Goal: Task Accomplishment & Management: Use online tool/utility

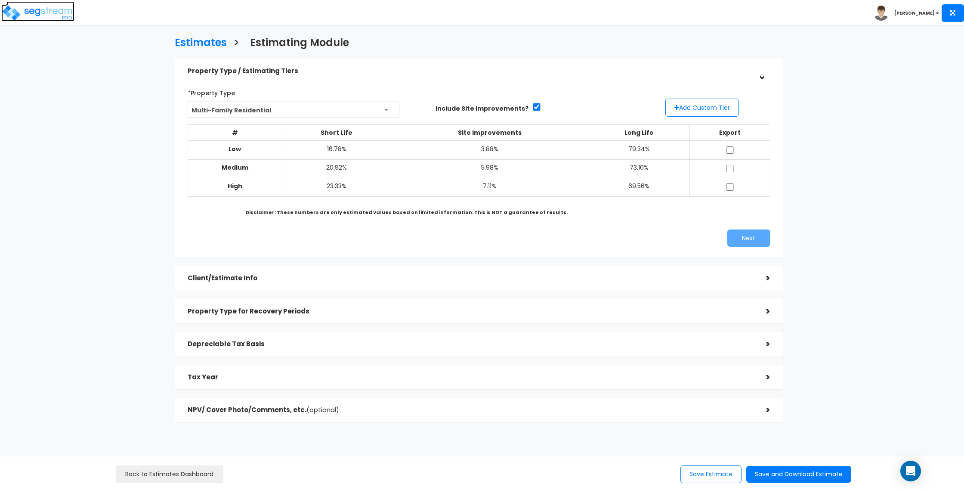
click at [34, 17] on img at bounding box center [37, 12] width 73 height 17
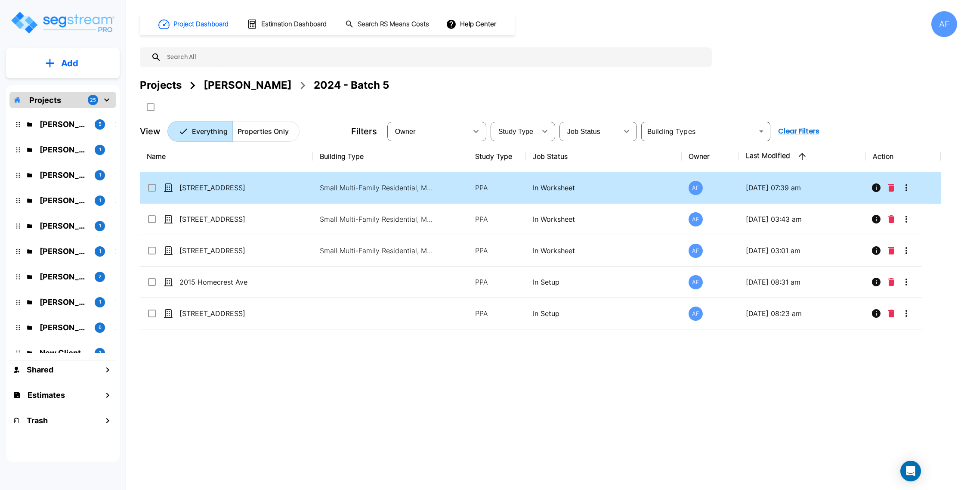
click at [266, 190] on div "[STREET_ADDRESS]" at bounding box center [211, 187] width 129 height 10
checkbox input "true"
click at [266, 190] on div "[STREET_ADDRESS]" at bounding box center [211, 187] width 129 height 10
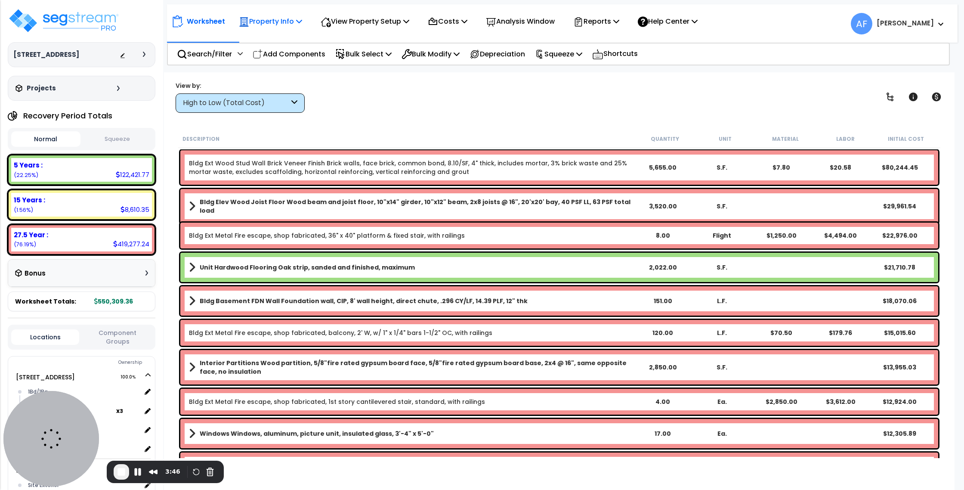
click at [282, 15] on p "Property Info" at bounding box center [270, 21] width 63 height 12
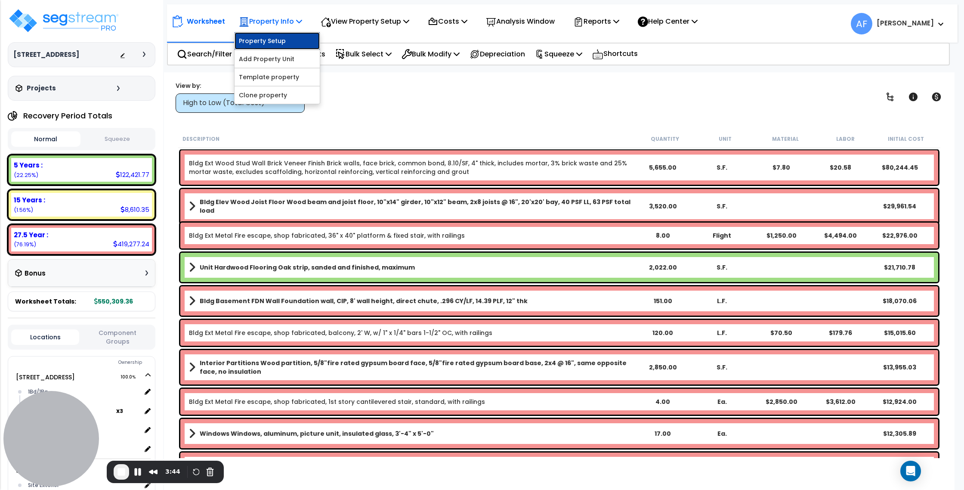
click at [284, 44] on link "Property Setup" at bounding box center [277, 40] width 85 height 17
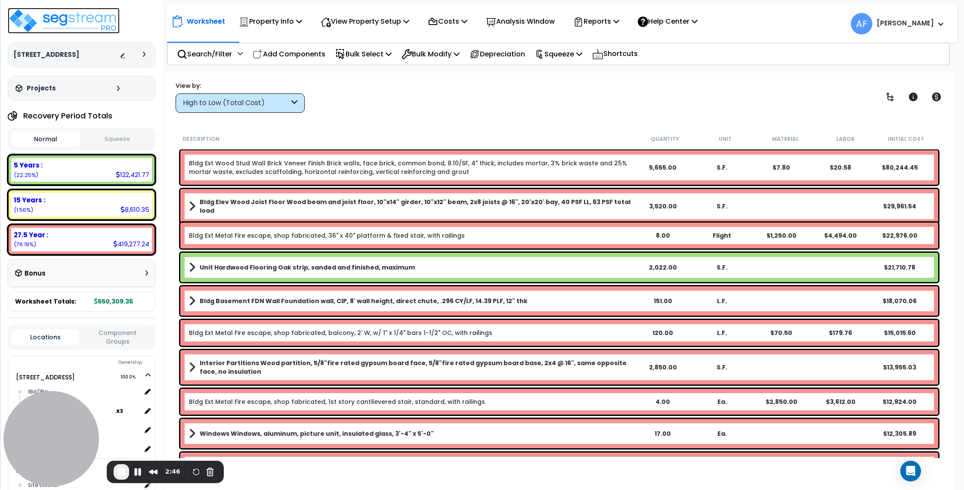
click at [56, 21] on img at bounding box center [64, 21] width 112 height 26
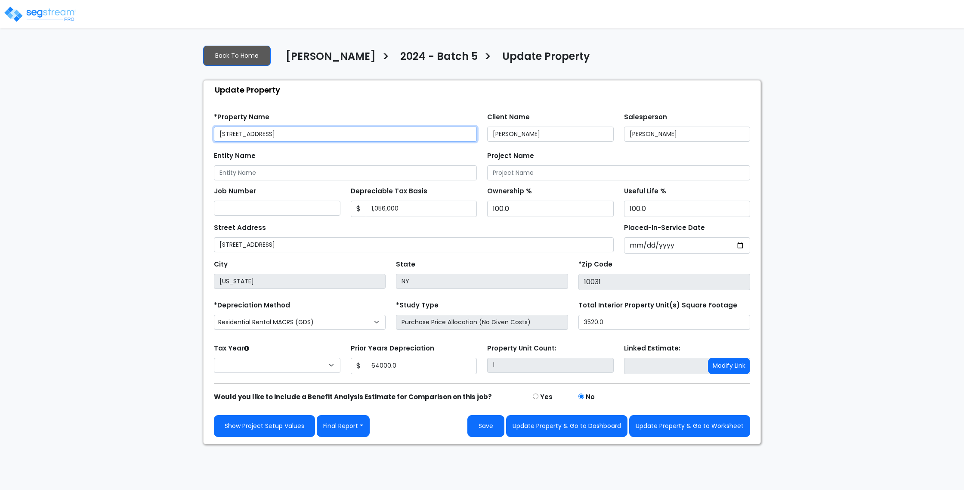
type input "64,000.0"
select select "2024"
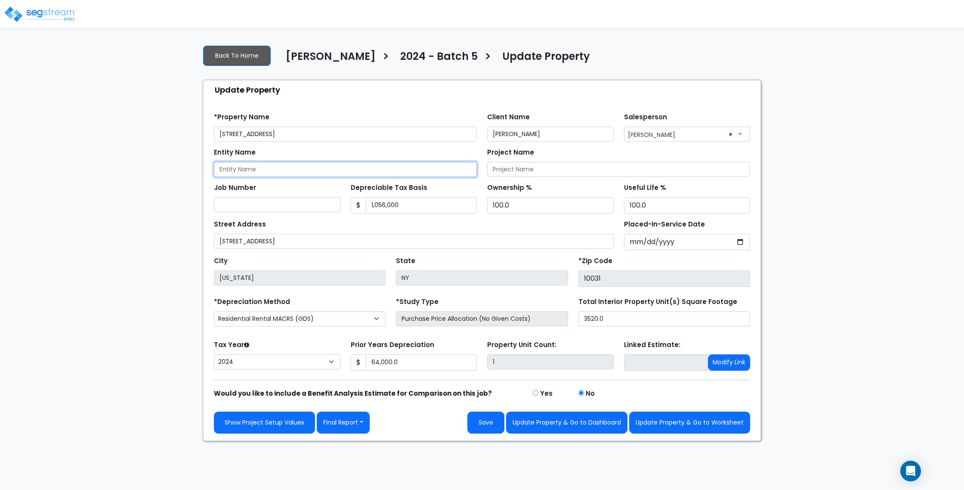
click at [253, 170] on input "Entity Name" at bounding box center [345, 169] width 263 height 15
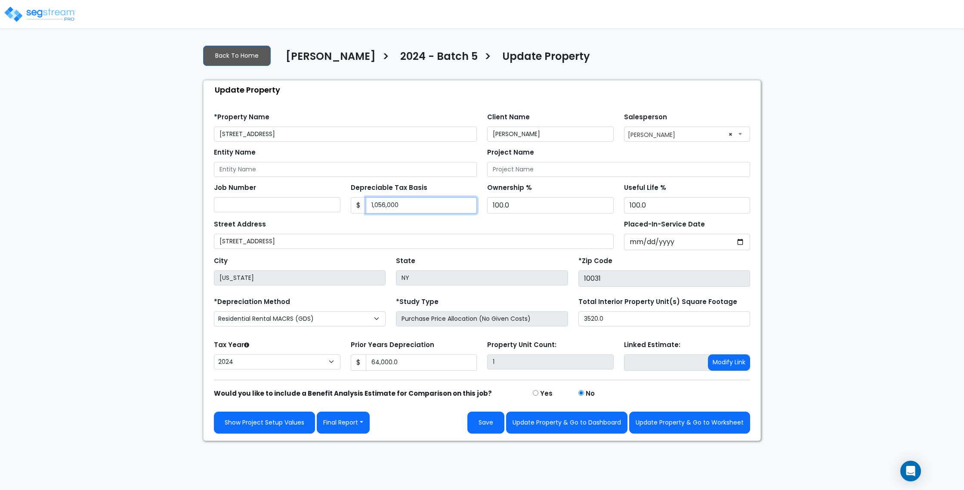
click at [389, 204] on input "1,056,000" at bounding box center [421, 205] width 111 height 16
click at [423, 208] on input "1,056,000" at bounding box center [421, 205] width 111 height 16
click at [387, 361] on input "64,000.0" at bounding box center [421, 362] width 111 height 16
click at [386, 207] on input "1,056,000" at bounding box center [421, 205] width 111 height 16
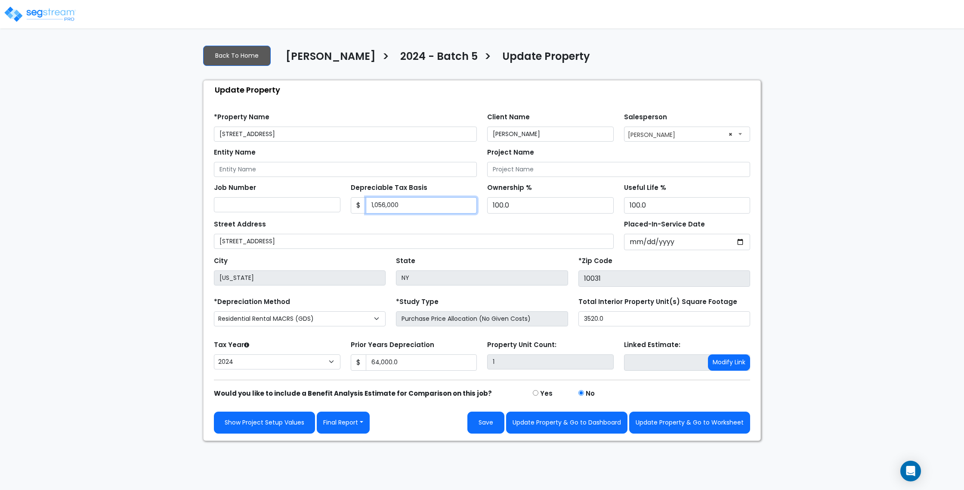
click at [386, 207] on input "1,056,000" at bounding box center [421, 205] width 111 height 16
click at [396, 366] on input "64,000.0" at bounding box center [421, 362] width 111 height 16
click at [382, 363] on input "64,000.0" at bounding box center [421, 362] width 111 height 16
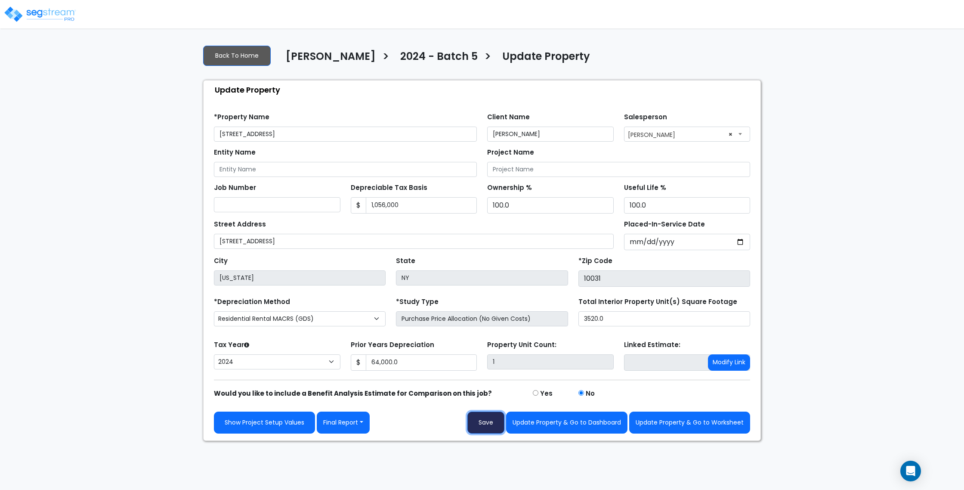
click at [486, 425] on button "Save" at bounding box center [485, 422] width 37 height 22
type input "64000"
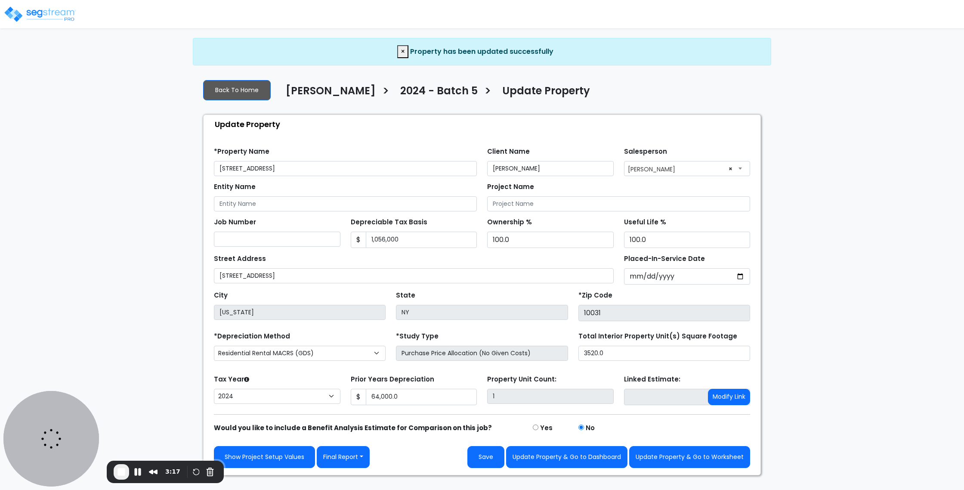
select select "2024"
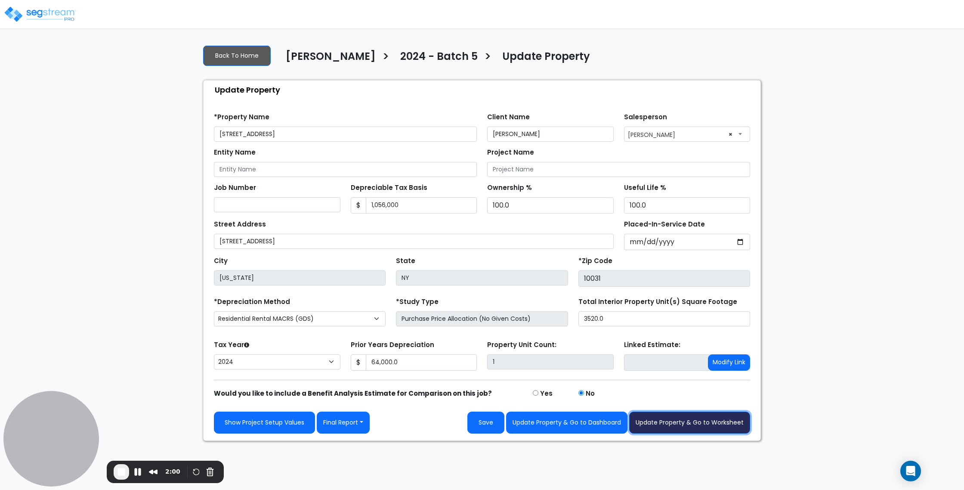
click at [727, 421] on button "Update Property & Go to Worksheet" at bounding box center [689, 422] width 121 height 22
type input "64000"
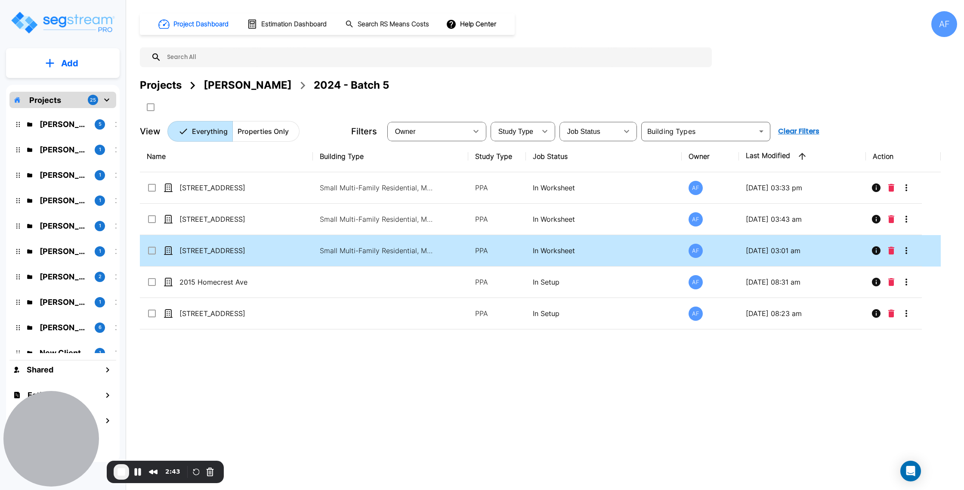
click at [259, 244] on td "[STREET_ADDRESS]" at bounding box center [226, 250] width 173 height 31
checkbox input "true"
click at [259, 244] on td "[STREET_ADDRESS]" at bounding box center [226, 250] width 173 height 31
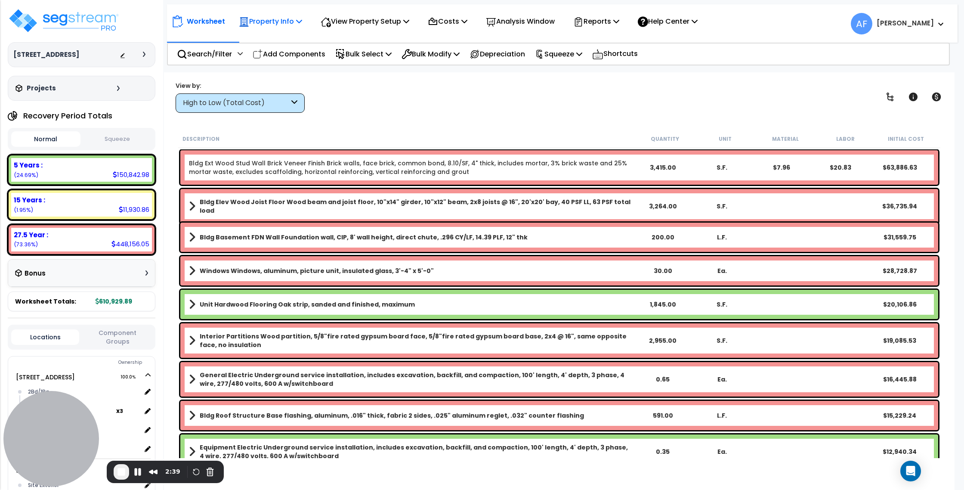
click at [283, 15] on div "Property Info" at bounding box center [270, 21] width 63 height 20
click at [282, 34] on link "Property Setup" at bounding box center [277, 40] width 85 height 17
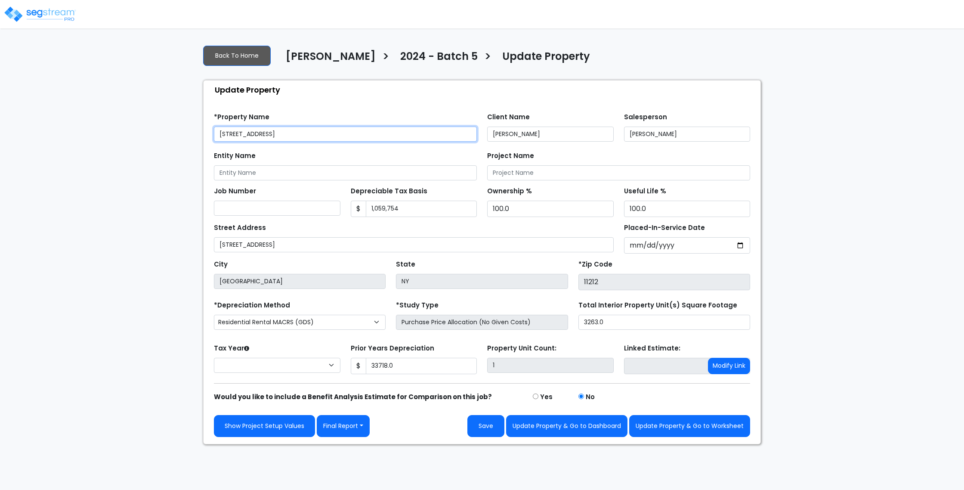
type input "33,718.0"
select select "2024"
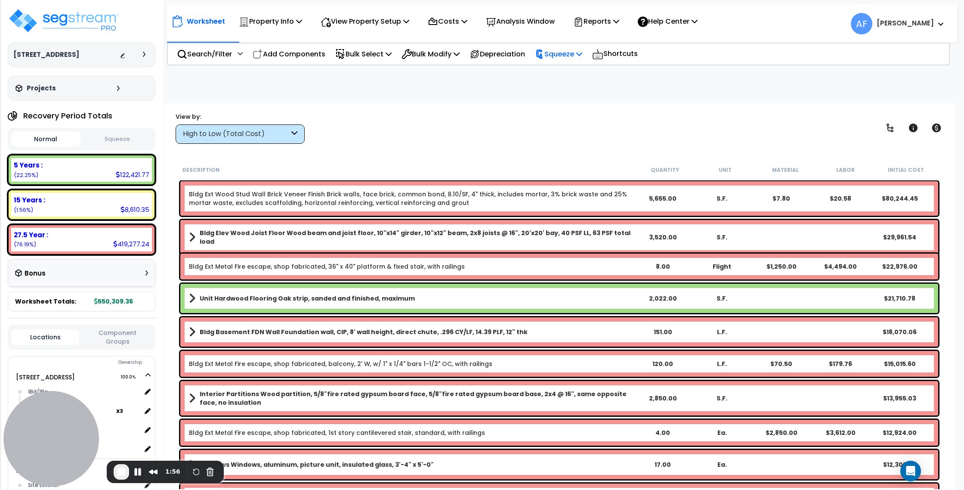
click at [578, 55] on p "Squeeze" at bounding box center [558, 54] width 47 height 12
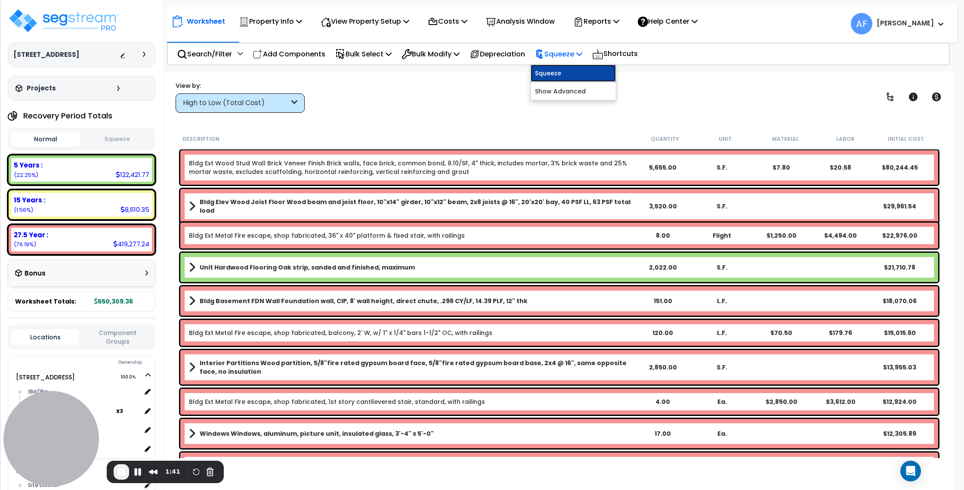
click at [577, 74] on link "Squeeze" at bounding box center [573, 73] width 85 height 17
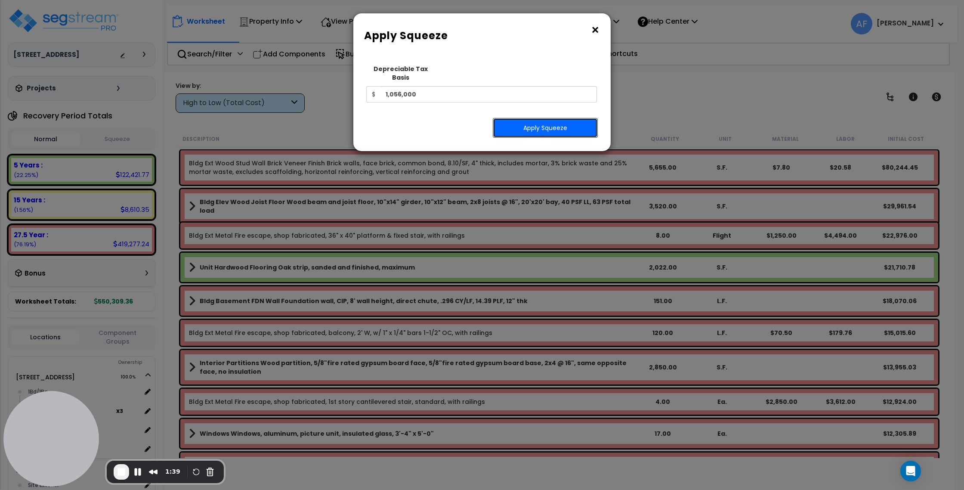
click at [538, 119] on button "Apply Squeeze" at bounding box center [545, 128] width 105 height 20
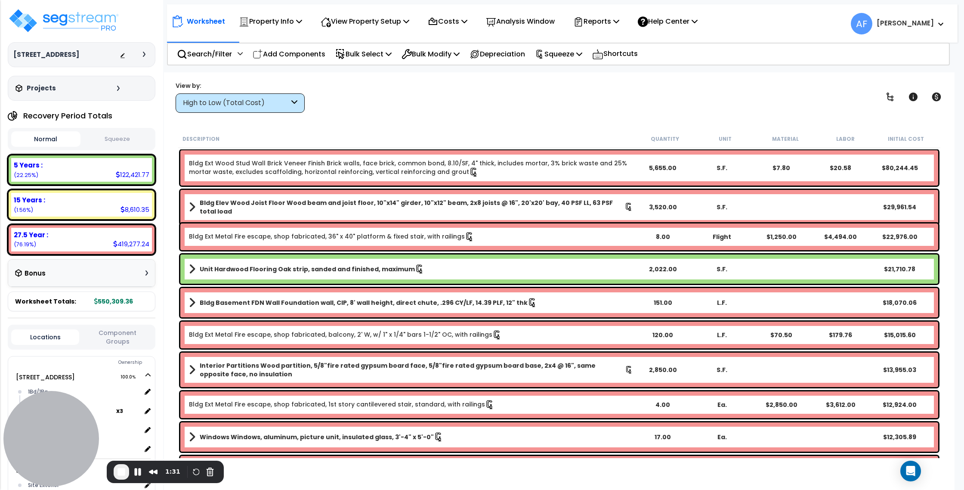
click at [119, 139] on button "Squeeze" at bounding box center [117, 139] width 69 height 15
click at [57, 144] on button "Normal" at bounding box center [45, 139] width 69 height 15
click at [116, 140] on button "Squeeze" at bounding box center [117, 139] width 69 height 15
click at [582, 54] on p "Squeeze" at bounding box center [558, 54] width 47 height 12
click at [571, 73] on link "Re-squeeze" at bounding box center [573, 73] width 85 height 17
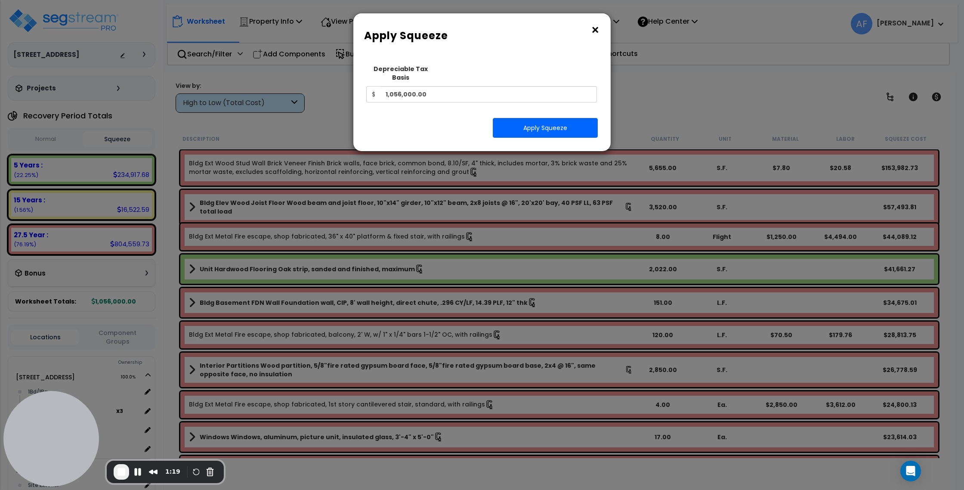
click at [595, 30] on button "×" at bounding box center [595, 30] width 9 height 14
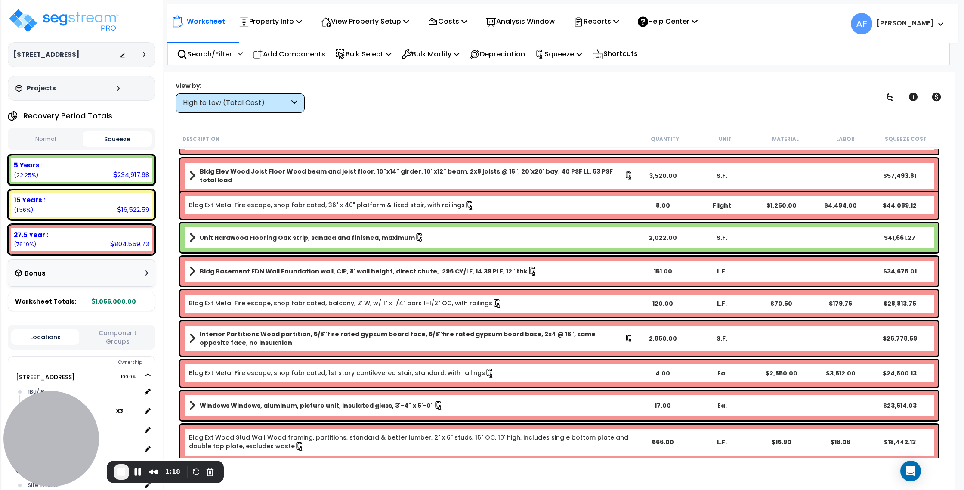
scroll to position [34, 0]
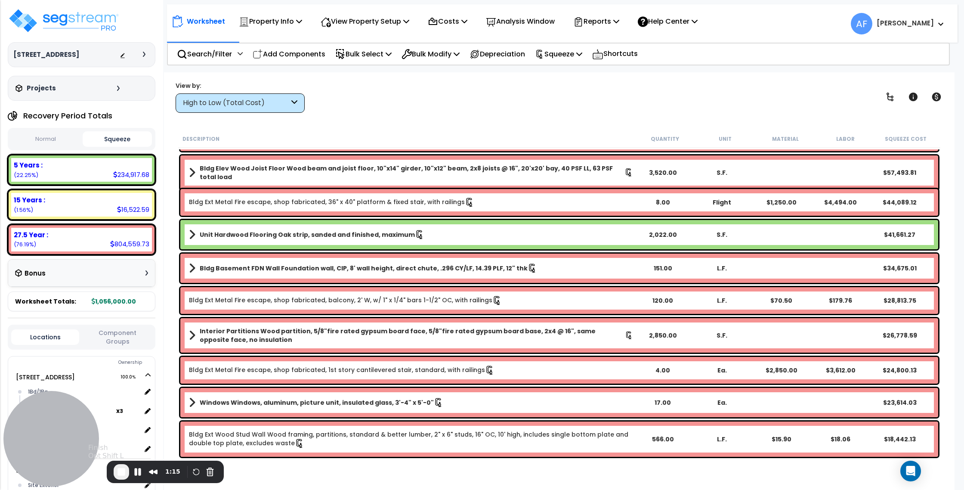
click at [121, 470] on span "End Recording" at bounding box center [121, 472] width 10 height 10
